Goal: Check status: Check status

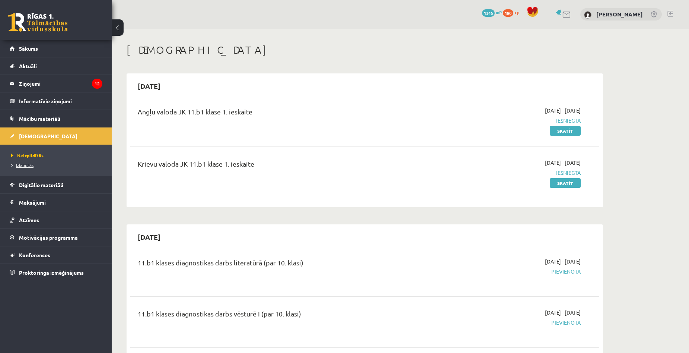
click at [30, 164] on span "Izlabotās" at bounding box center [22, 165] width 22 height 6
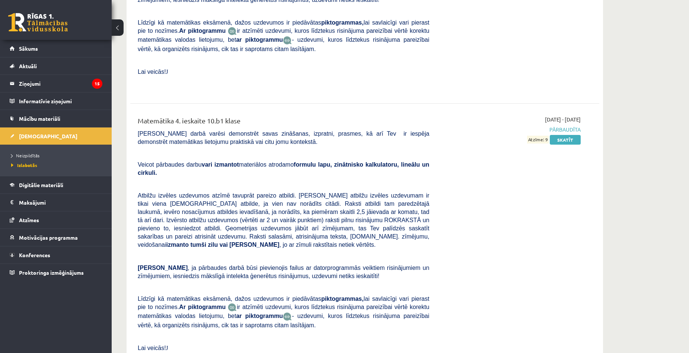
scroll to position [3037, 0]
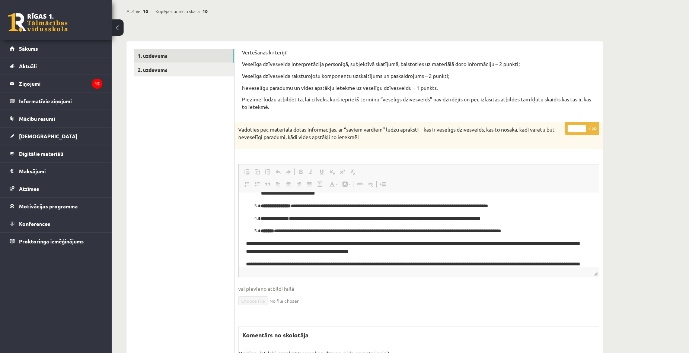
scroll to position [41, 0]
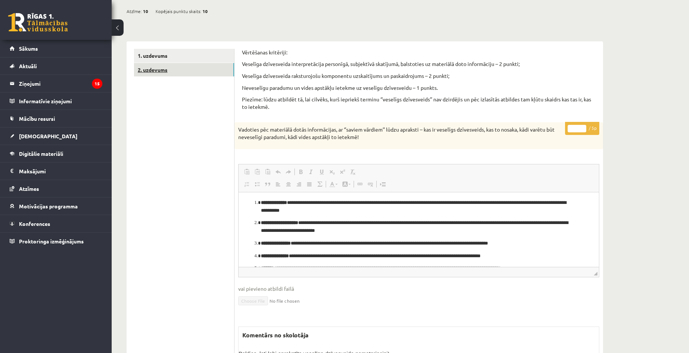
click at [202, 67] on link "2. uzdevums" at bounding box center [184, 70] width 100 height 14
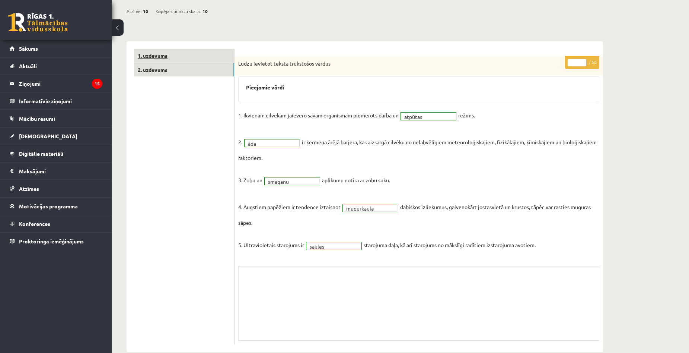
click at [210, 52] on link "1. uzdevums" at bounding box center [184, 56] width 100 height 14
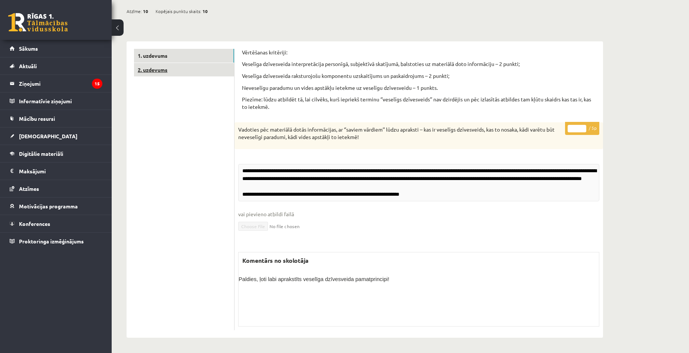
click at [214, 65] on link "2. uzdevums" at bounding box center [184, 70] width 100 height 14
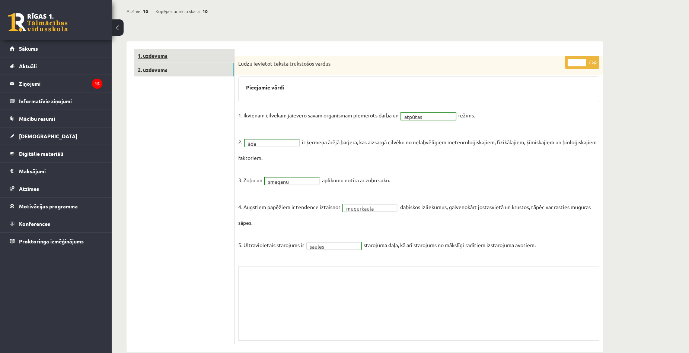
click at [193, 56] on link "1. uzdevums" at bounding box center [184, 56] width 100 height 14
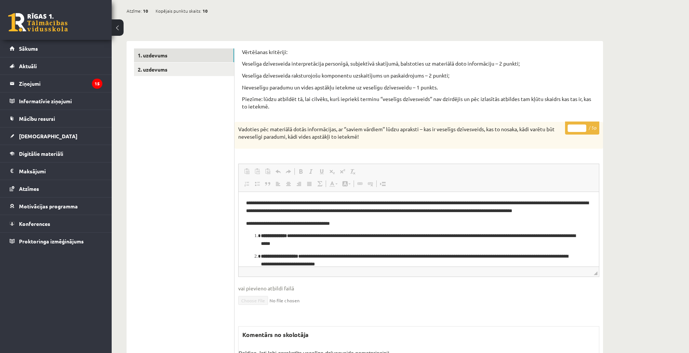
scroll to position [0, 0]
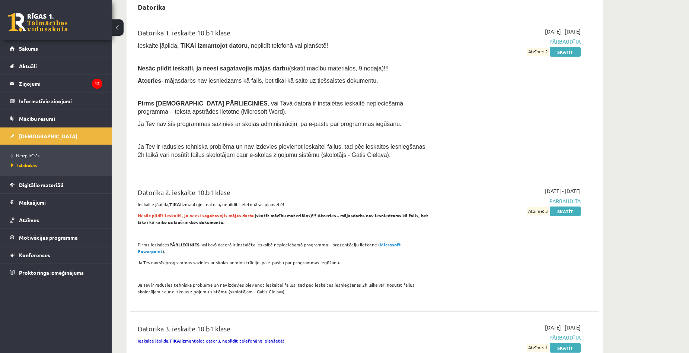
scroll to position [802, 0]
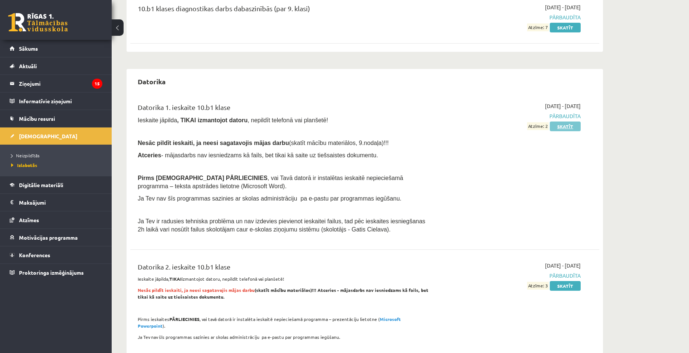
click at [568, 124] on link "Skatīt" at bounding box center [565, 126] width 31 height 10
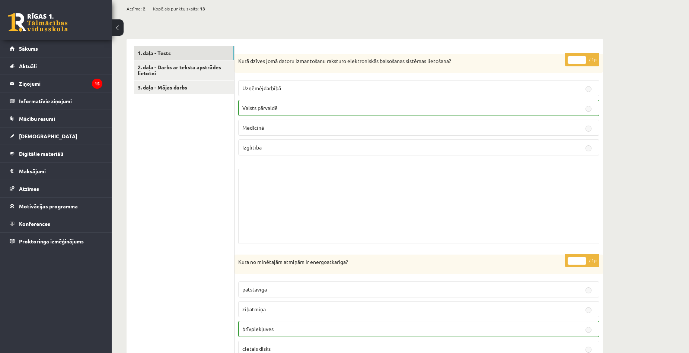
scroll to position [112, 0]
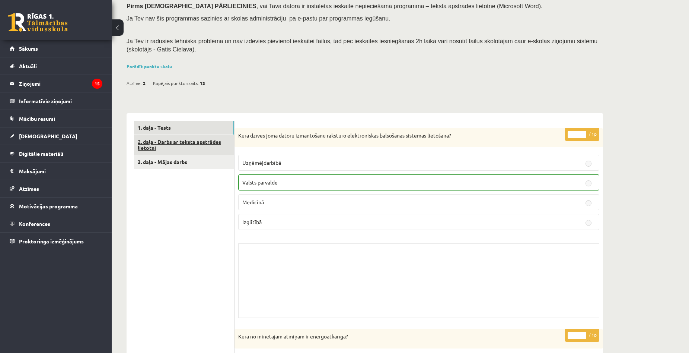
click at [216, 142] on link "2. daļa - Darbs ar teksta apstrādes lietotni" at bounding box center [184, 145] width 100 height 20
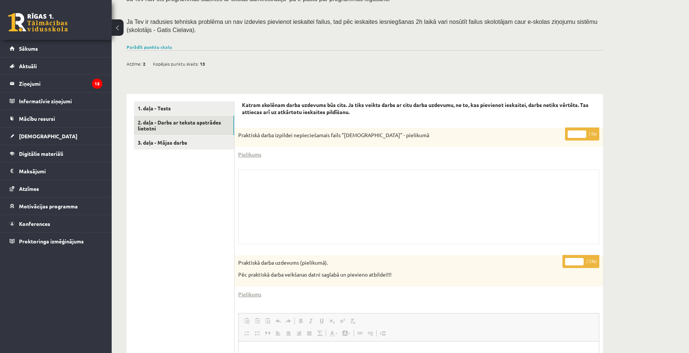
scroll to position [57, 0]
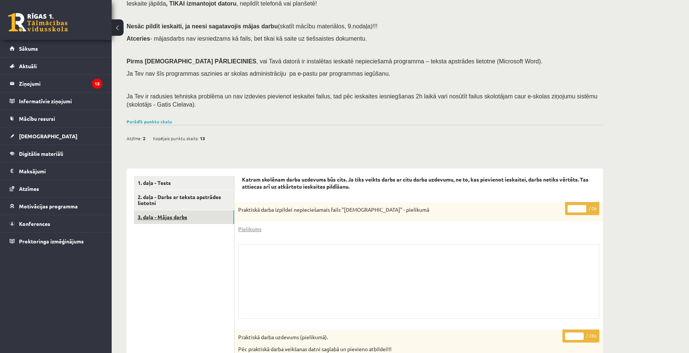
click at [199, 215] on link "3. daļa - Mājas darbs" at bounding box center [184, 217] width 100 height 14
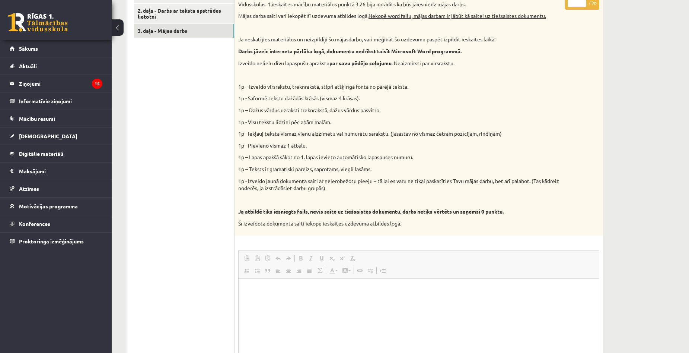
scroll to position [0, 0]
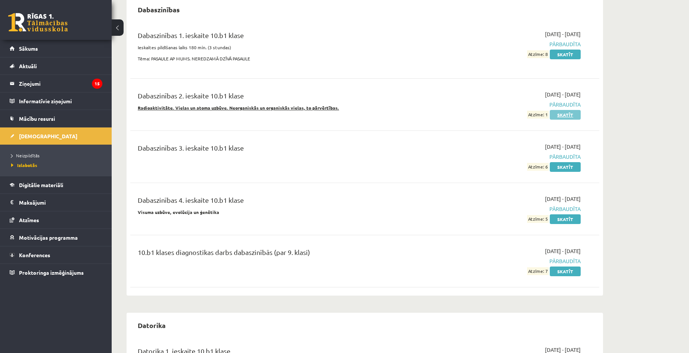
scroll to position [447, 0]
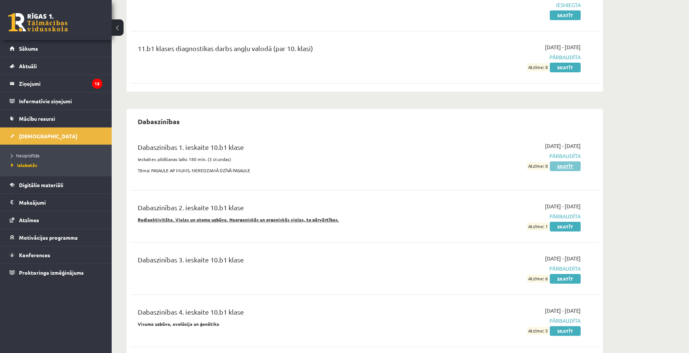
click at [556, 162] on link "Skatīt" at bounding box center [565, 166] width 31 height 10
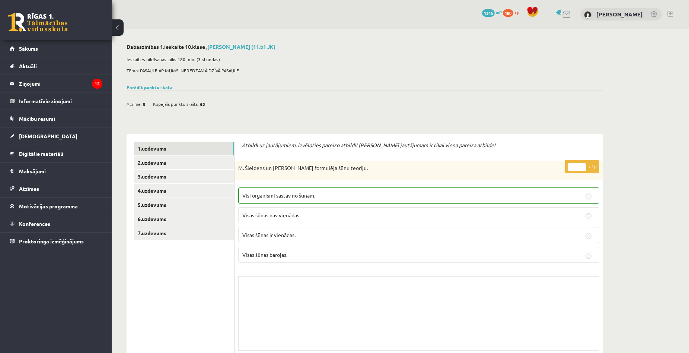
scroll to position [74, 0]
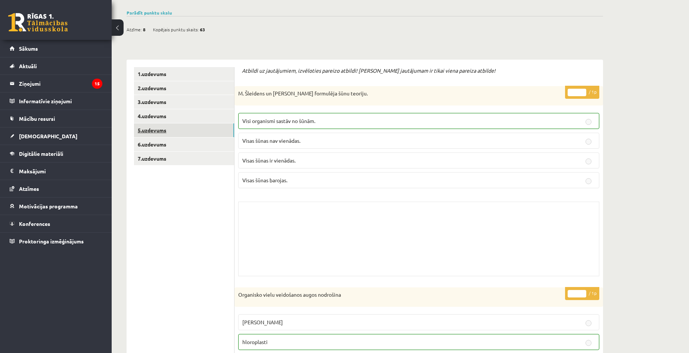
click at [197, 130] on link "5.uzdevums" at bounding box center [184, 130] width 100 height 14
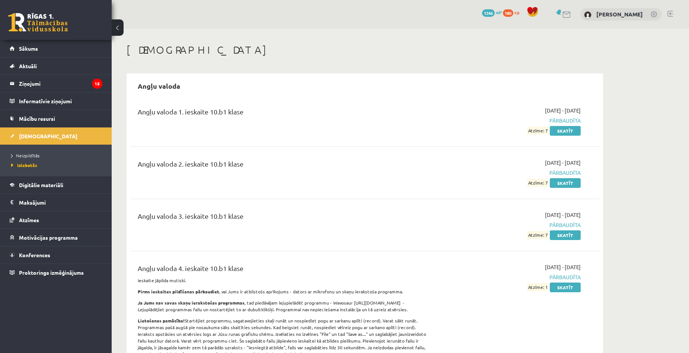
scroll to position [447, 0]
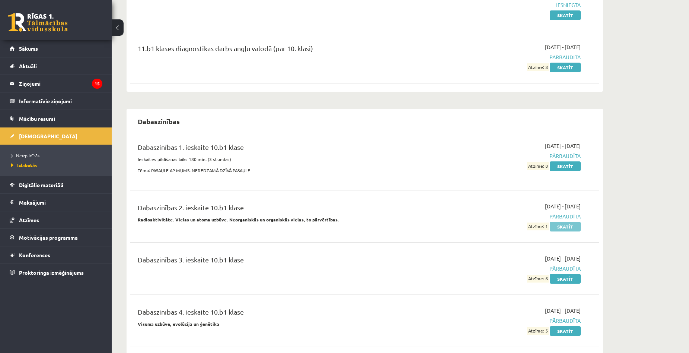
click at [552, 230] on link "Skatīt" at bounding box center [565, 227] width 31 height 10
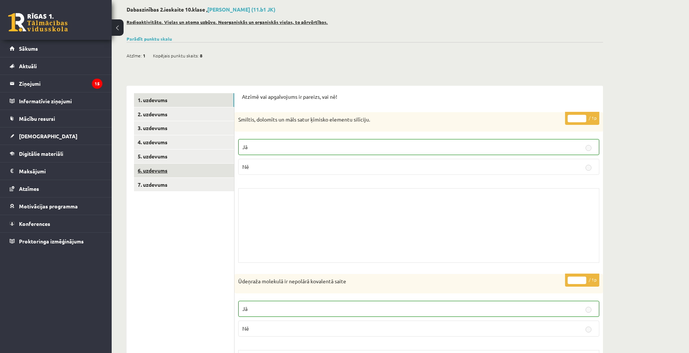
scroll to position [112, 0]
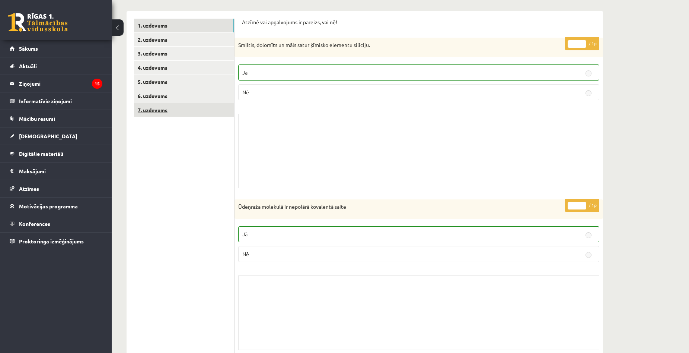
click at [187, 115] on link "7. uzdevums" at bounding box center [184, 110] width 100 height 14
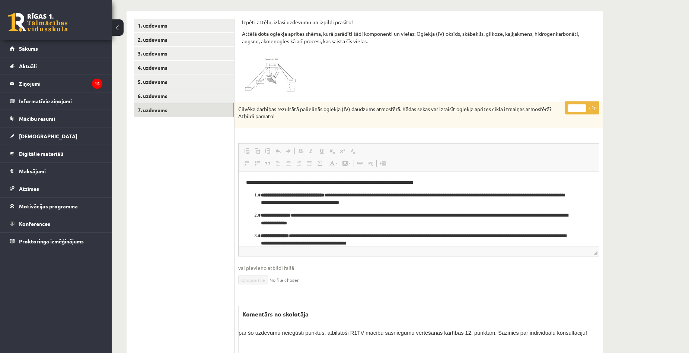
scroll to position [37, 0]
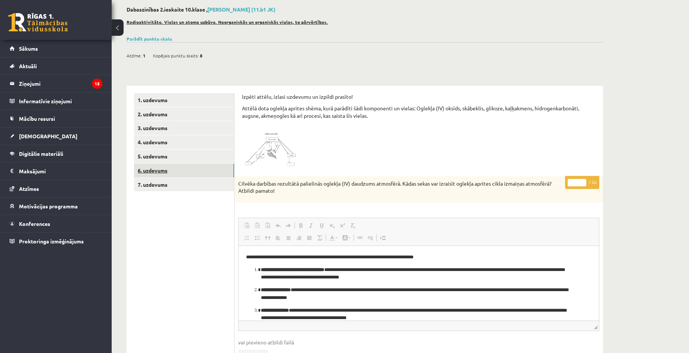
click at [184, 166] on link "6. uzdevums" at bounding box center [184, 171] width 100 height 14
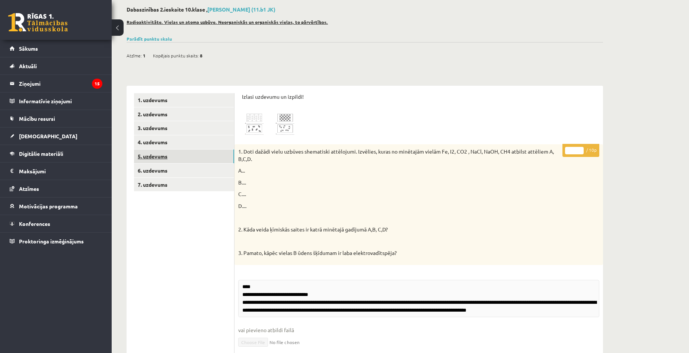
click at [188, 158] on link "5. uzdevums" at bounding box center [184, 156] width 100 height 14
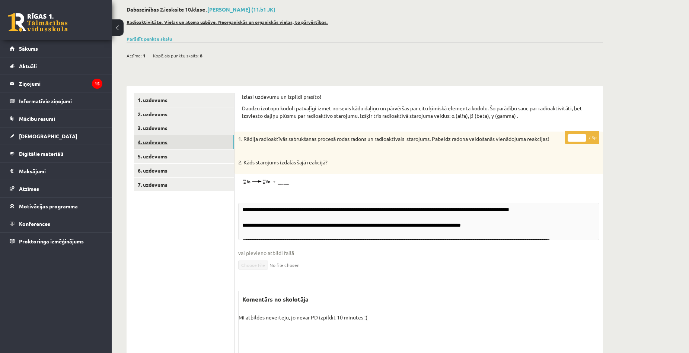
click at [194, 148] on link "4. uzdevums" at bounding box center [184, 142] width 100 height 14
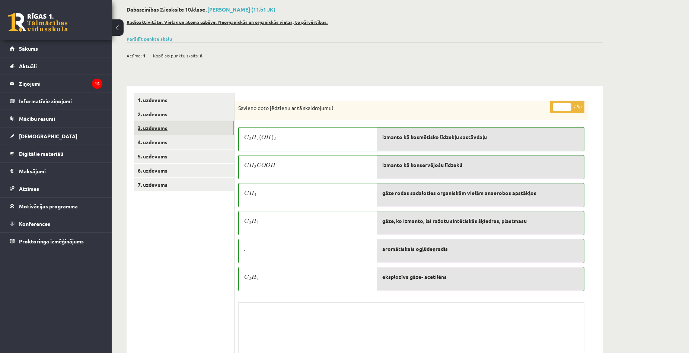
click at [196, 125] on link "3. uzdevums" at bounding box center [184, 128] width 100 height 14
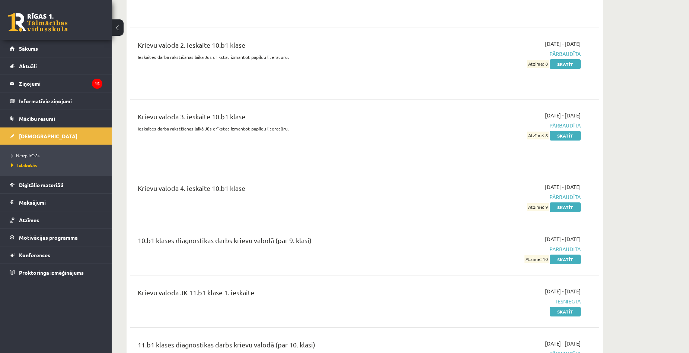
scroll to position [1676, 0]
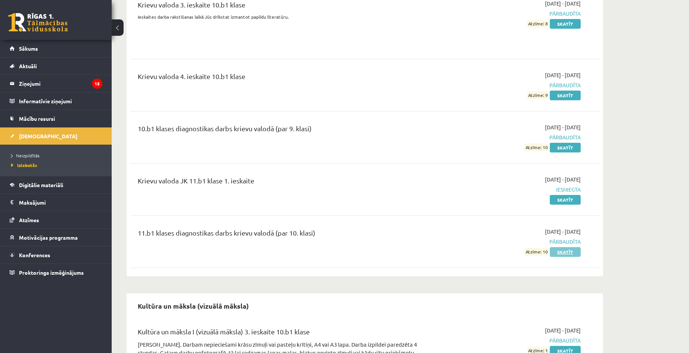
click at [568, 247] on link "Skatīt" at bounding box center [565, 252] width 31 height 10
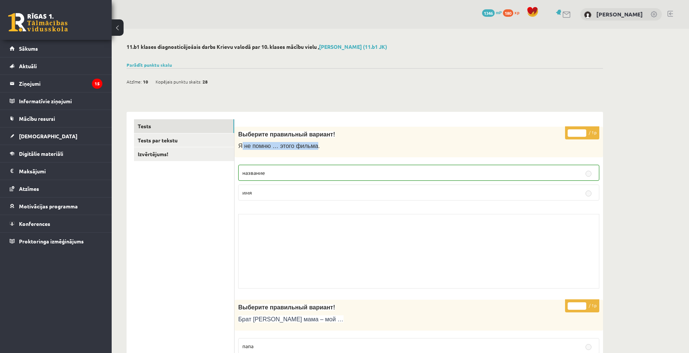
drag, startPoint x: 241, startPoint y: 147, endPoint x: 308, endPoint y: 149, distance: 67.1
click at [308, 149] on span "Я не помню … этого фильма." at bounding box center [279, 146] width 82 height 6
click at [352, 152] on div "Выберите правильный вариант! Я не помню … этого фильма." at bounding box center [419, 142] width 369 height 31
drag, startPoint x: 248, startPoint y: 127, endPoint x: 252, endPoint y: 119, distance: 9.0
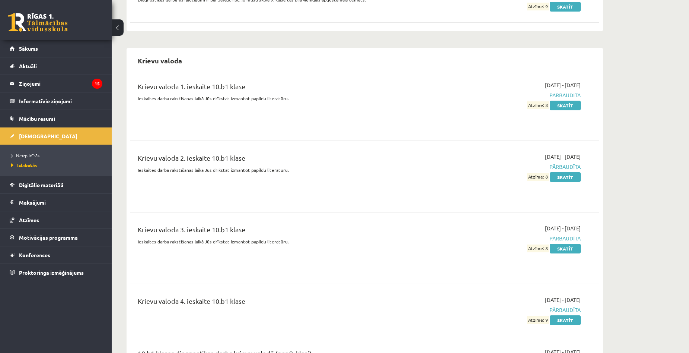
scroll to position [1414, 0]
